Goal: Information Seeking & Learning: Learn about a topic

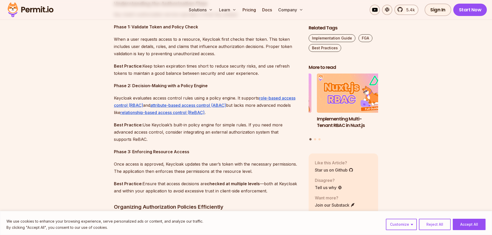
scroll to position [447, 0]
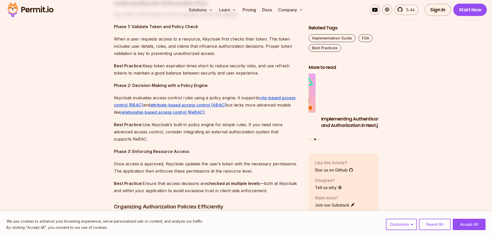
drag, startPoint x: 148, startPoint y: 126, endPoint x: 181, endPoint y: 142, distance: 36.2
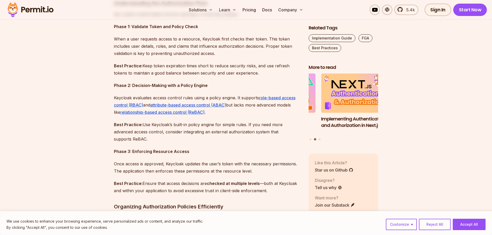
click at [181, 142] on p "Best Practice: Use Keycloak’s built-in policy engine for simple rules. If you n…" at bounding box center [207, 132] width 186 height 22
drag, startPoint x: 181, startPoint y: 142, endPoint x: 151, endPoint y: 135, distance: 30.7
click at [151, 135] on p "Best Practice: Use Keycloak’s built-in policy engine for simple rules. If you n…" at bounding box center [207, 132] width 186 height 22
click at [140, 139] on p "Best Practice: Use Keycloak’s built-in policy engine for simple rules. If you n…" at bounding box center [207, 132] width 186 height 22
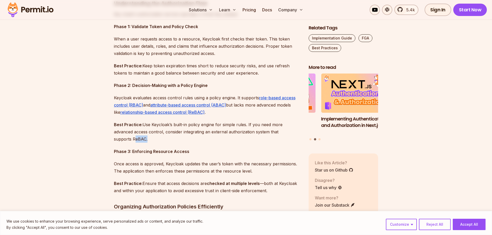
click at [140, 139] on p "Best Practice: Use Keycloak’s built-in policy engine for simple rules. If you n…" at bounding box center [207, 132] width 186 height 22
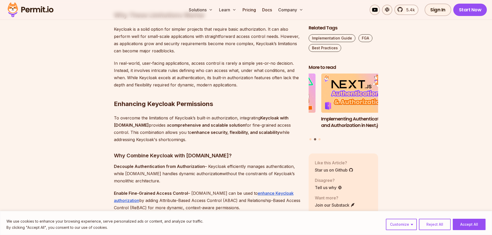
scroll to position [1323, 0]
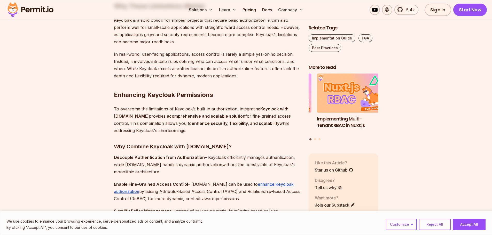
click at [168, 95] on h2 "Enhancing Keycloak Permissions" at bounding box center [207, 84] width 186 height 29
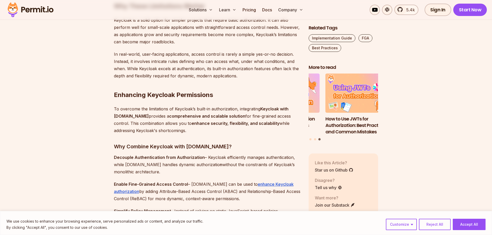
click at [190, 117] on strong "comprehensive and scalable solution" at bounding box center [207, 116] width 76 height 5
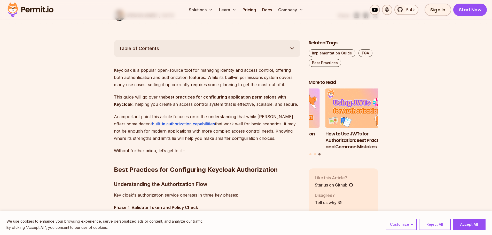
scroll to position [266, 0]
click at [206, 148] on h2 "Best Practices for Configuring Keycloak Authorization" at bounding box center [207, 159] width 186 height 29
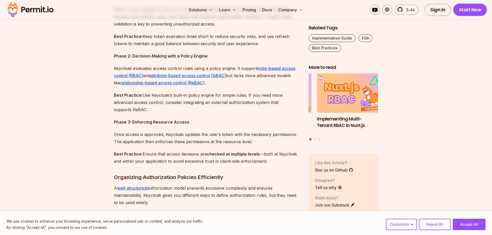
scroll to position [476, 0]
drag, startPoint x: 154, startPoint y: 66, endPoint x: 180, endPoint y: 64, distance: 26.7
click at [180, 65] on p "Keycloak evaluates access control rules using a policy engine. It supports role…" at bounding box center [207, 76] width 186 height 22
